Goal: Transaction & Acquisition: Purchase product/service

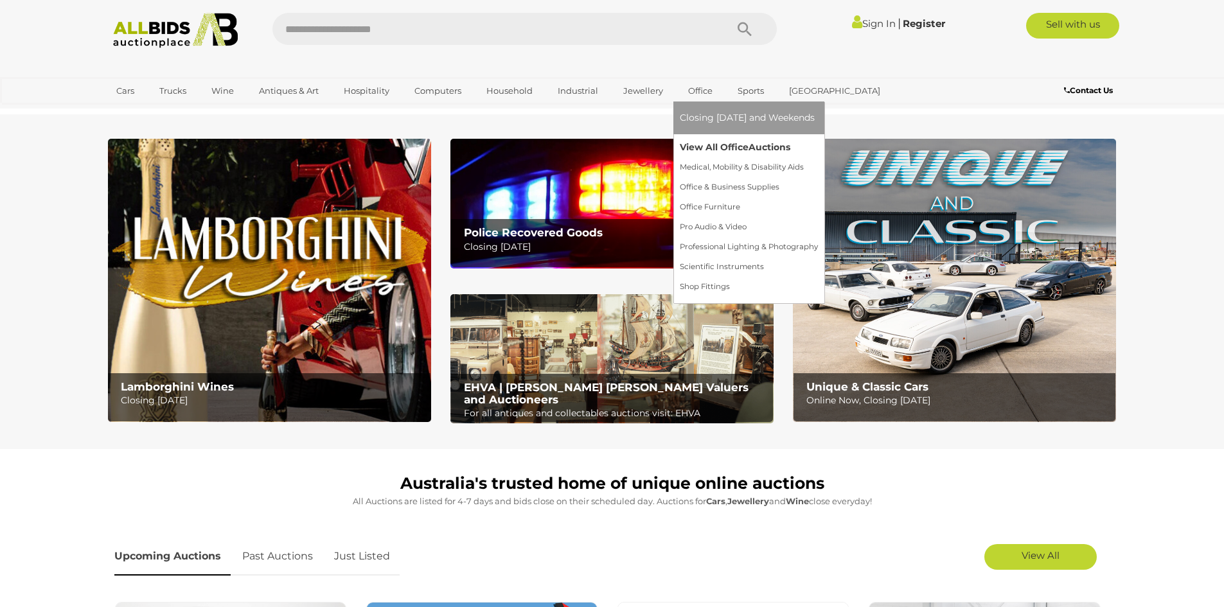
click at [720, 154] on link "View All Office Auctions" at bounding box center [749, 147] width 138 height 20
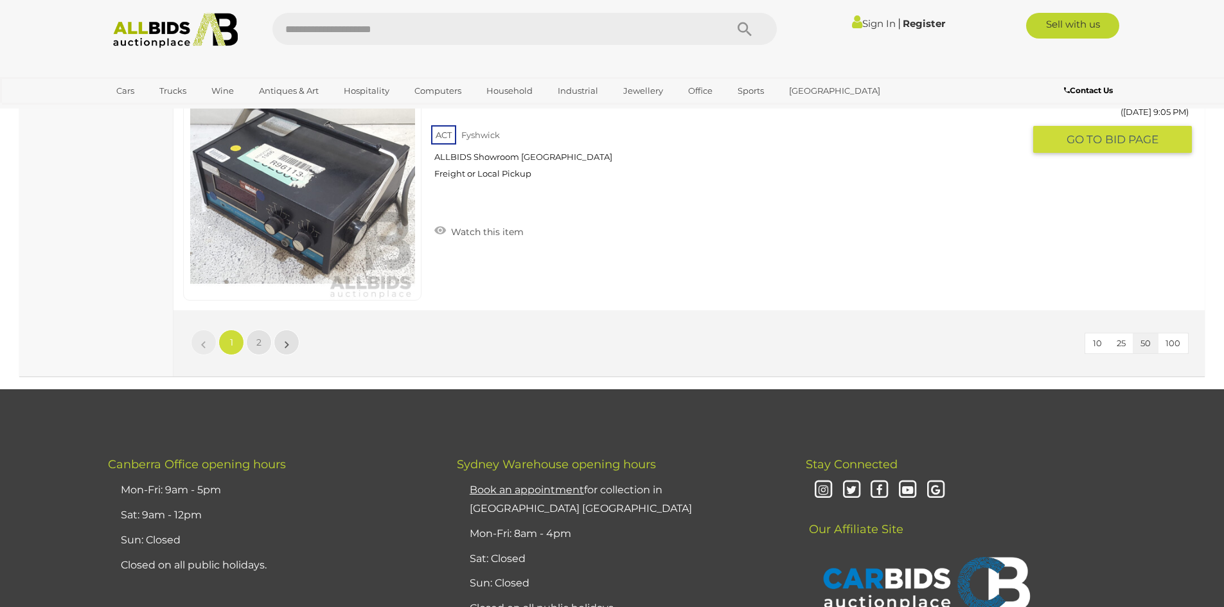
scroll to position [12270, 0]
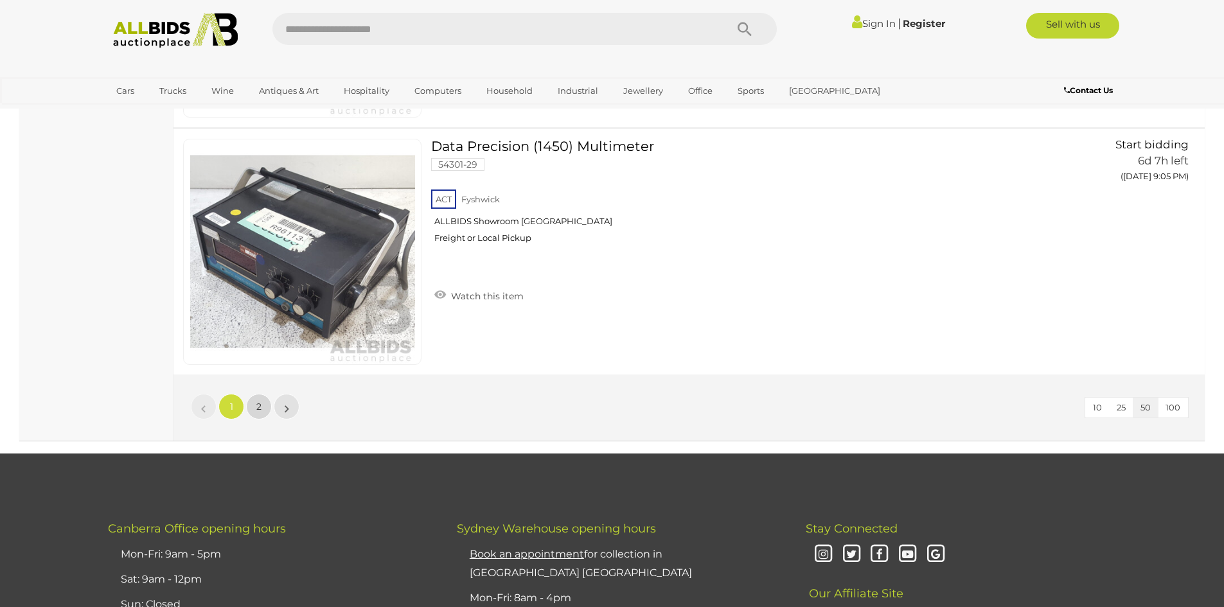
click at [252, 396] on link "2" at bounding box center [259, 407] width 26 height 26
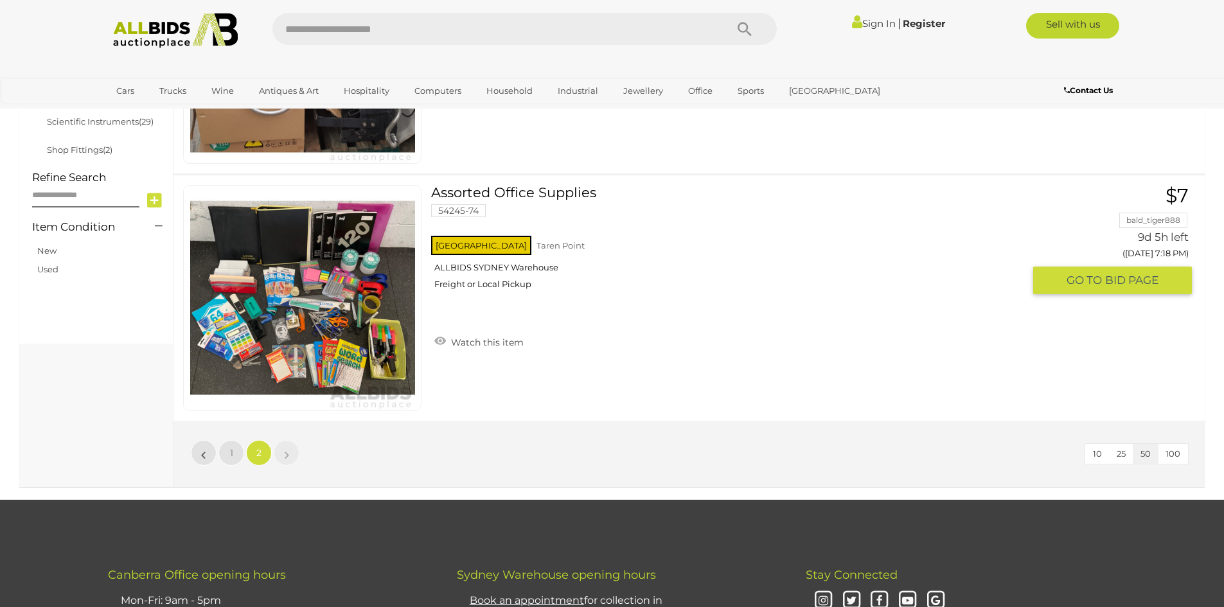
scroll to position [535, 0]
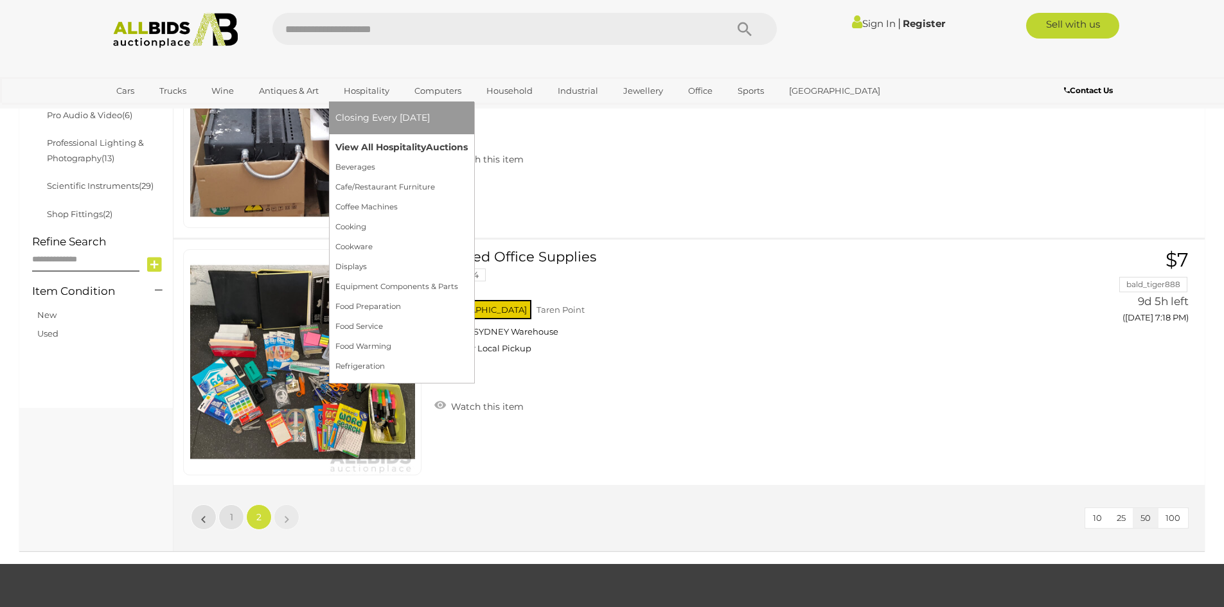
click at [370, 145] on link "View All Hospitality Auctions" at bounding box center [401, 147] width 132 height 20
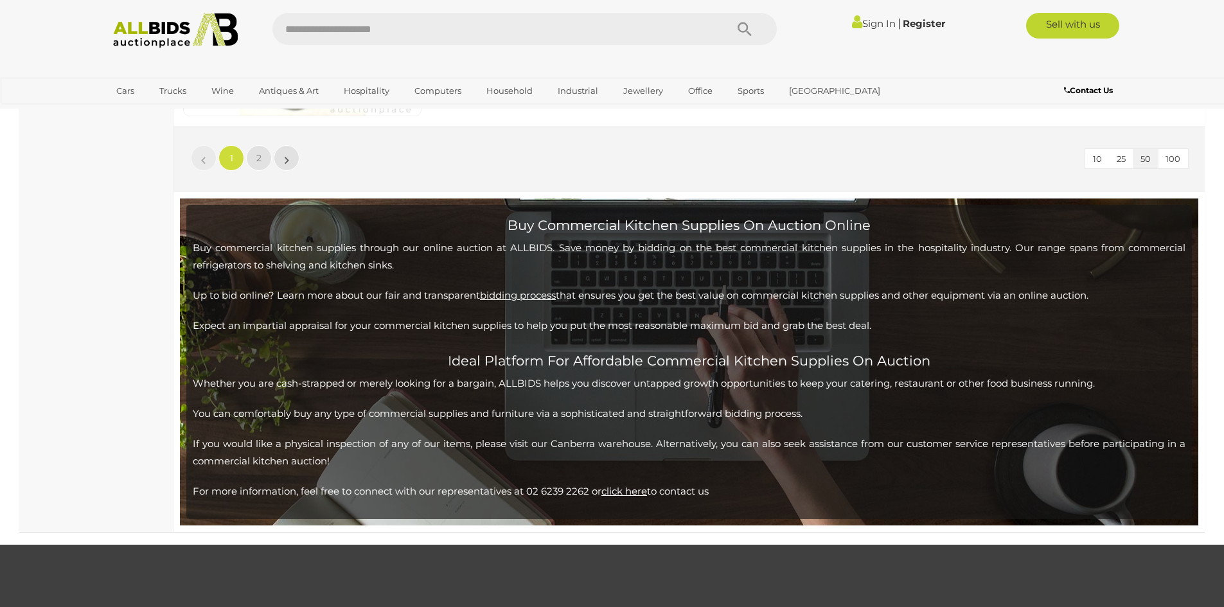
scroll to position [12566, 0]
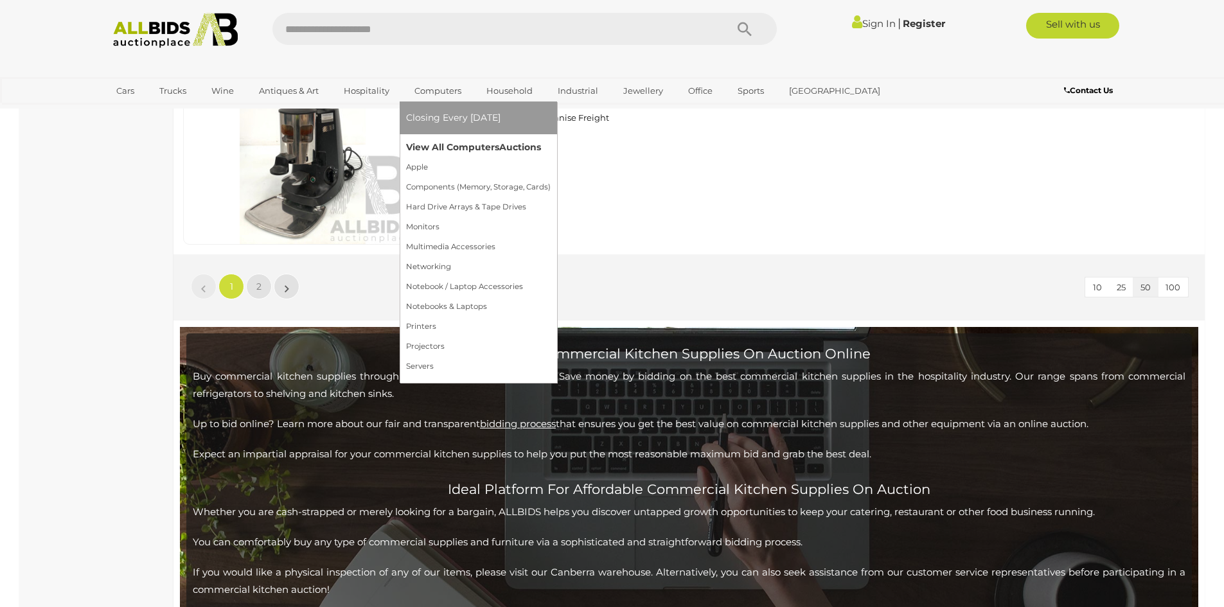
click at [441, 152] on link "View All Computers Auctions" at bounding box center [478, 147] width 145 height 20
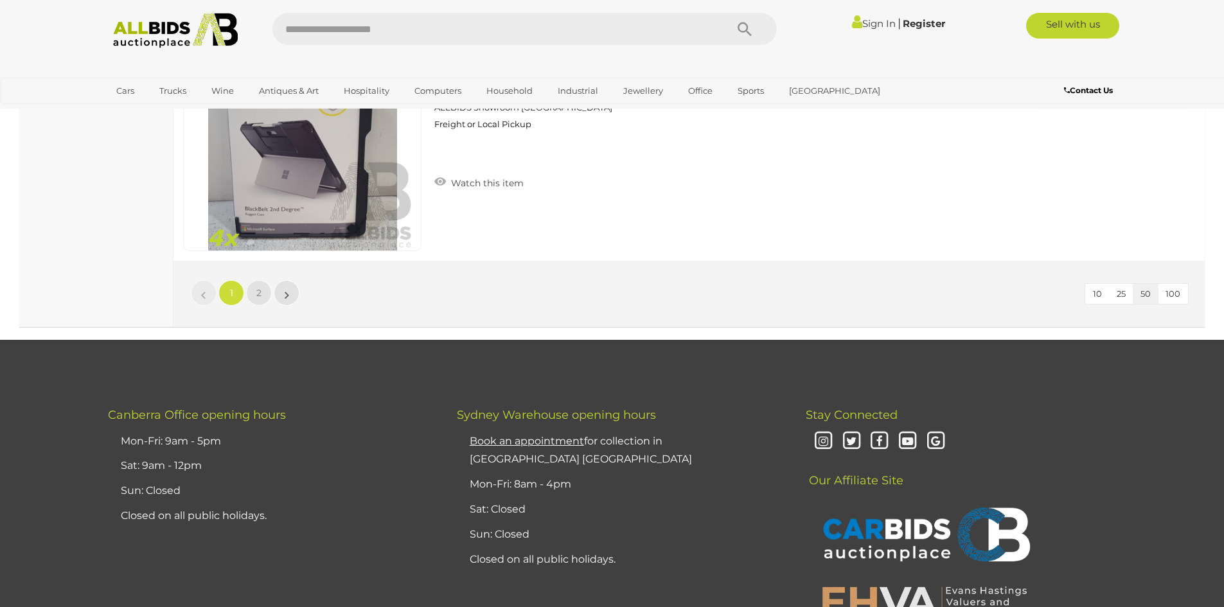
scroll to position [12270, 0]
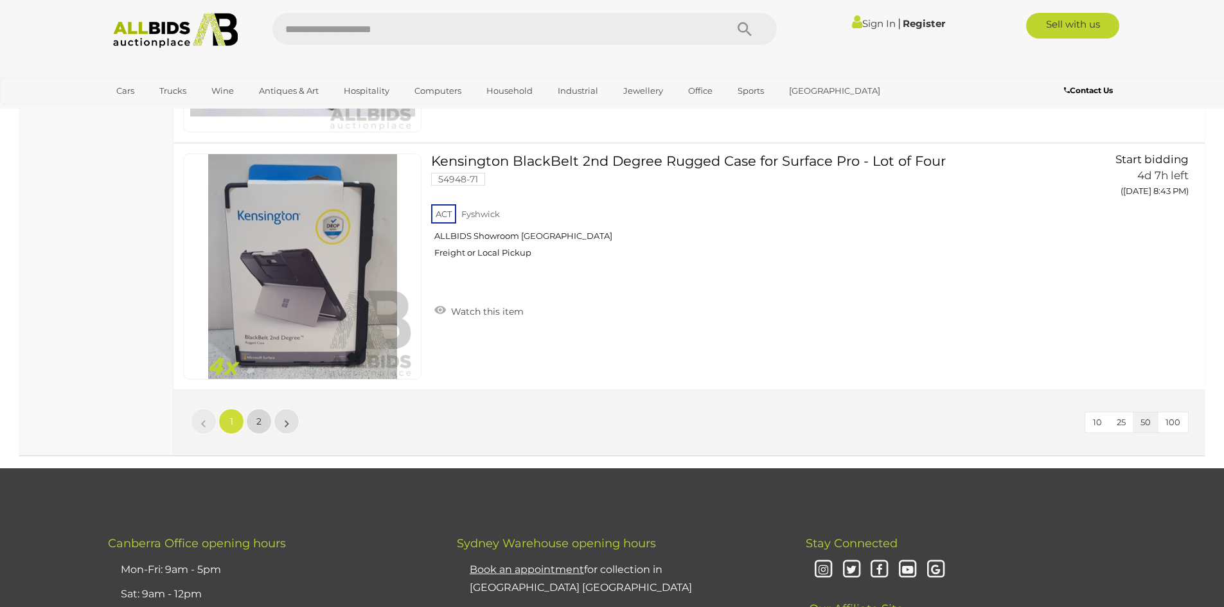
click at [260, 413] on link "2" at bounding box center [259, 422] width 26 height 26
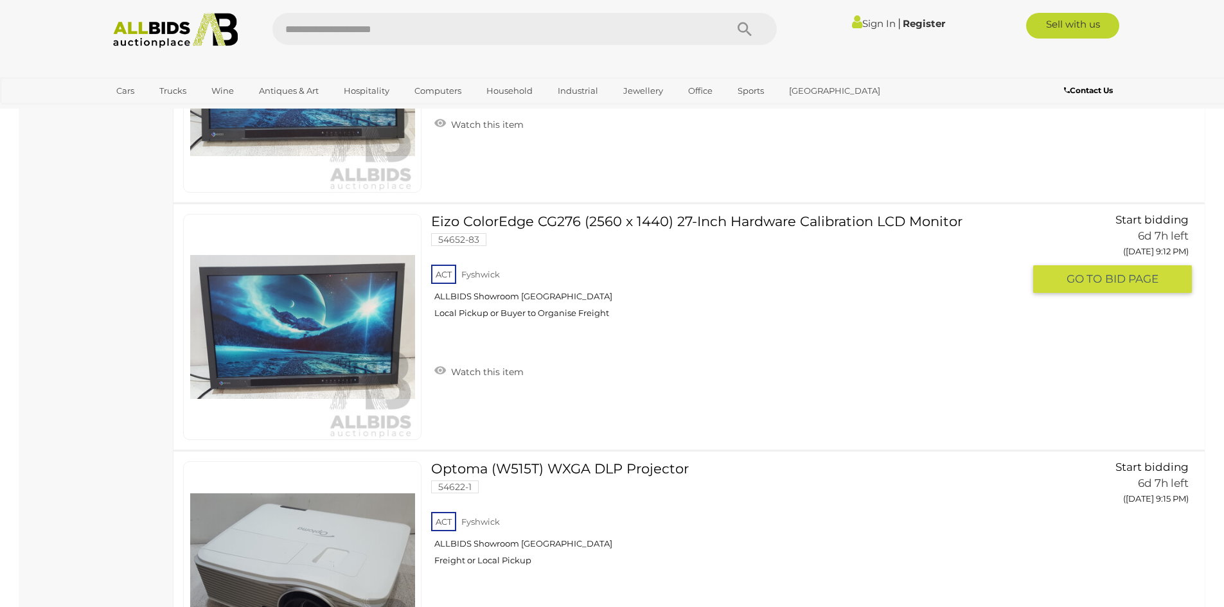
scroll to position [4726, 0]
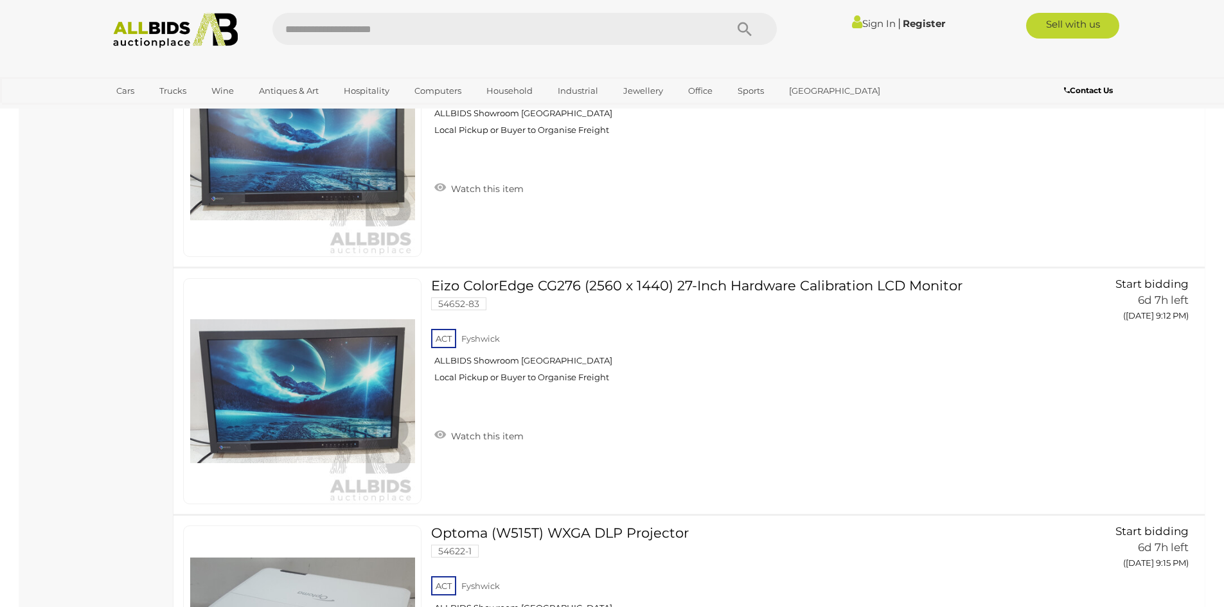
click at [490, 35] on input "text" at bounding box center [492, 29] width 441 height 32
click at [502, 26] on input "text" at bounding box center [492, 29] width 441 height 32
type input "*******"
